Goal: Find specific page/section: Find specific page/section

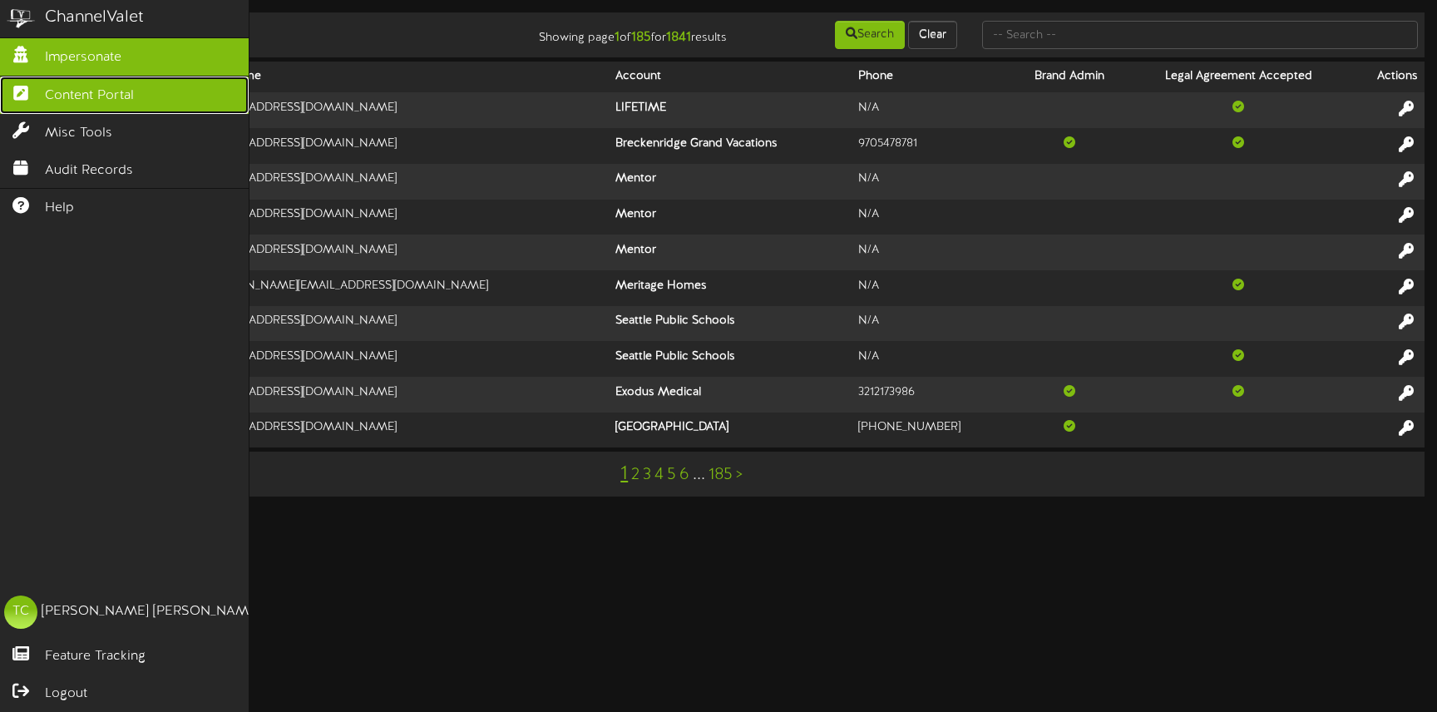
click at [35, 107] on link "Content Portal" at bounding box center [124, 95] width 249 height 37
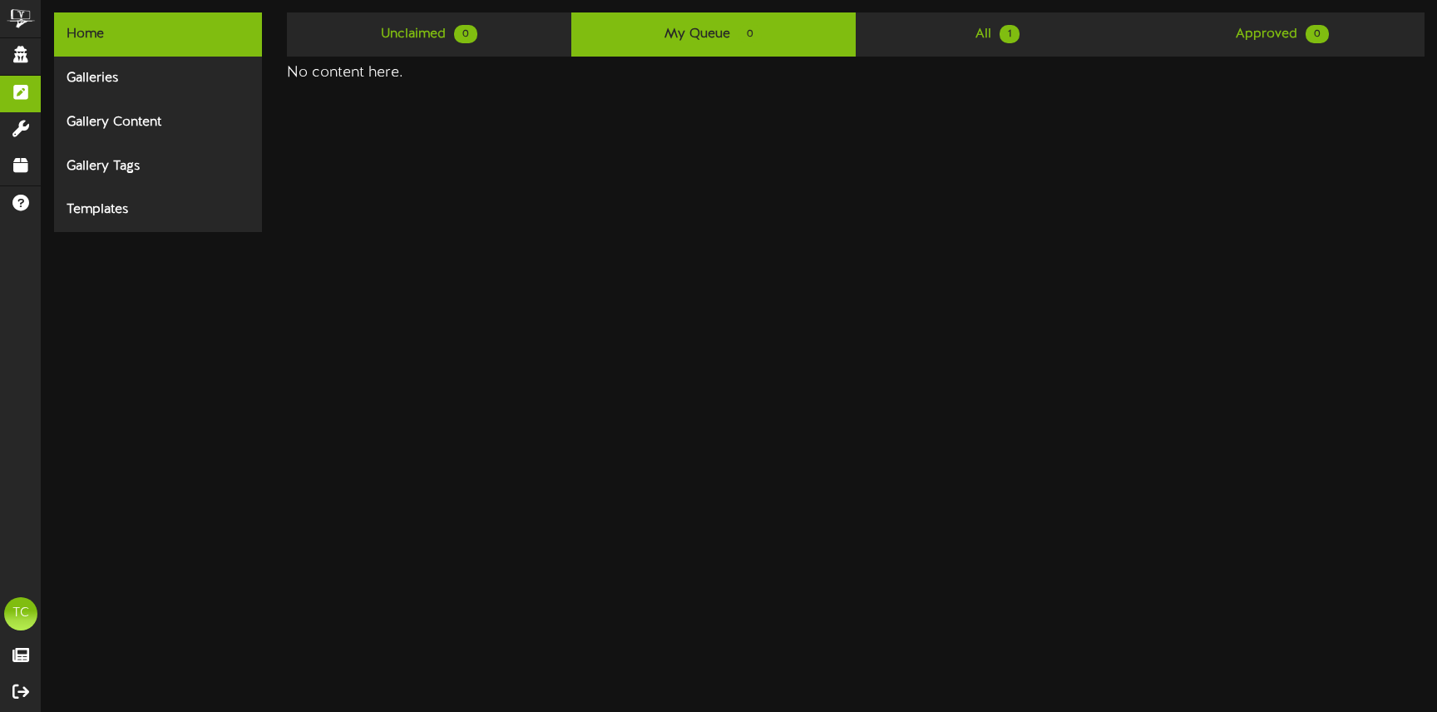
click at [962, 59] on div "No content here." at bounding box center [856, 73] width 1138 height 33
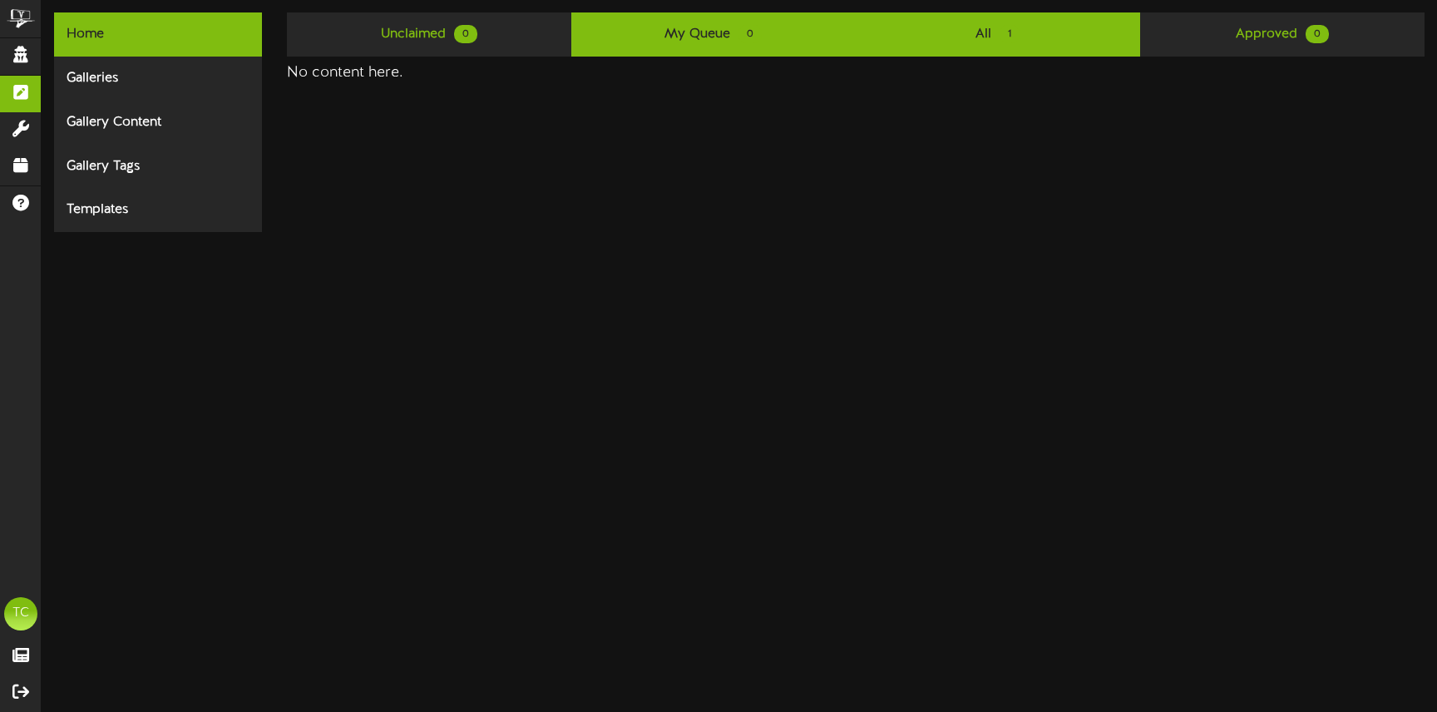
click at [969, 42] on link "All 1" at bounding box center [998, 34] width 284 height 44
